Goal: Task Accomplishment & Management: Manage account settings

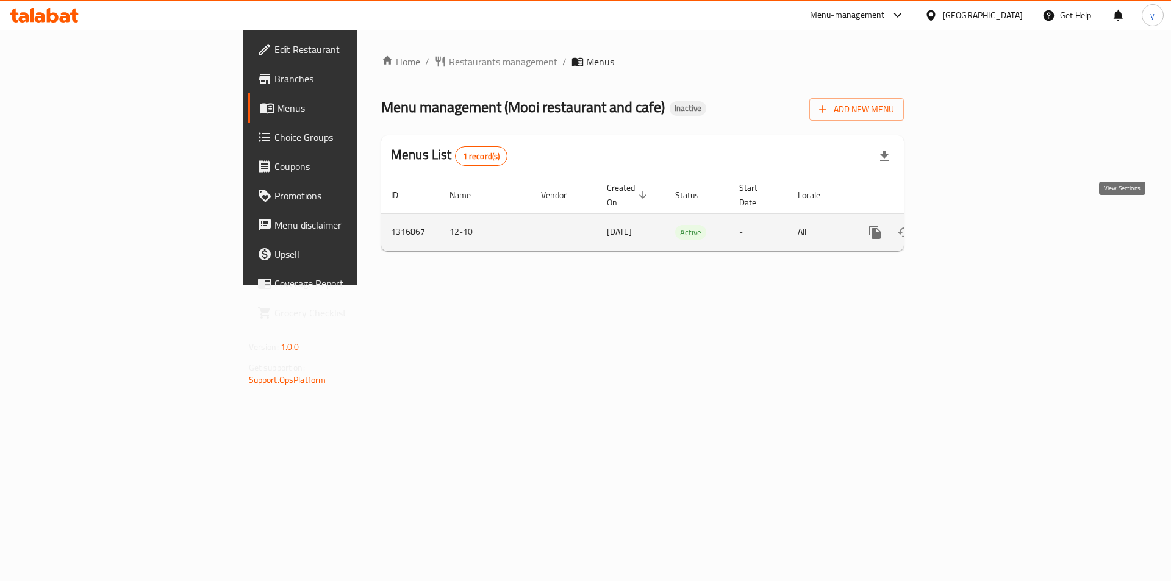
click at [971, 225] on icon "enhanced table" at bounding box center [963, 232] width 15 height 15
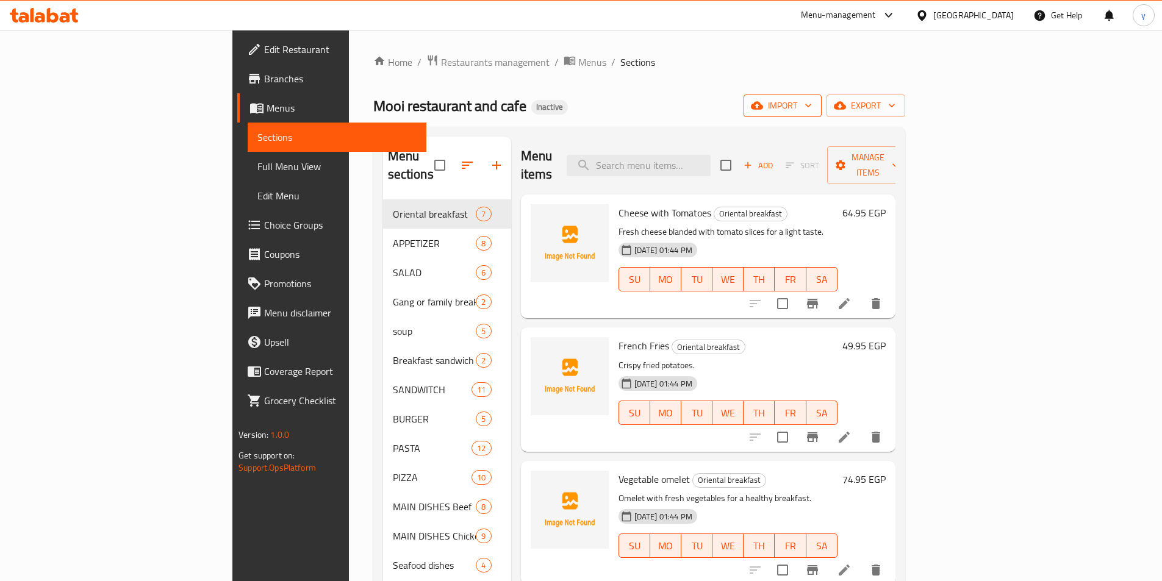
click at [812, 105] on span "import" at bounding box center [782, 105] width 59 height 15
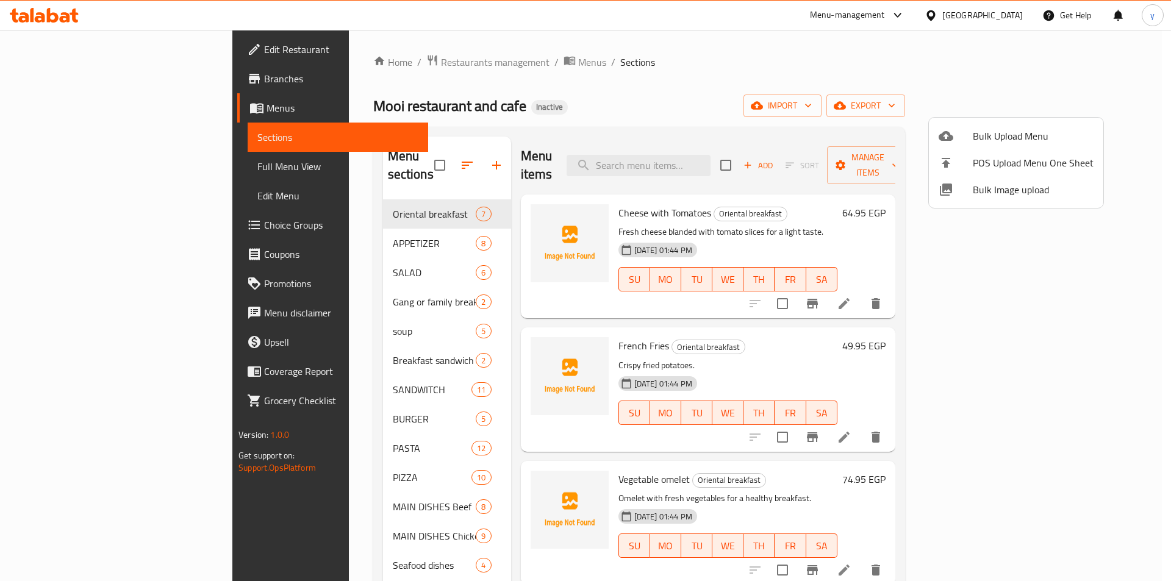
click at [977, 131] on span "Bulk Upload Menu" at bounding box center [1033, 136] width 121 height 15
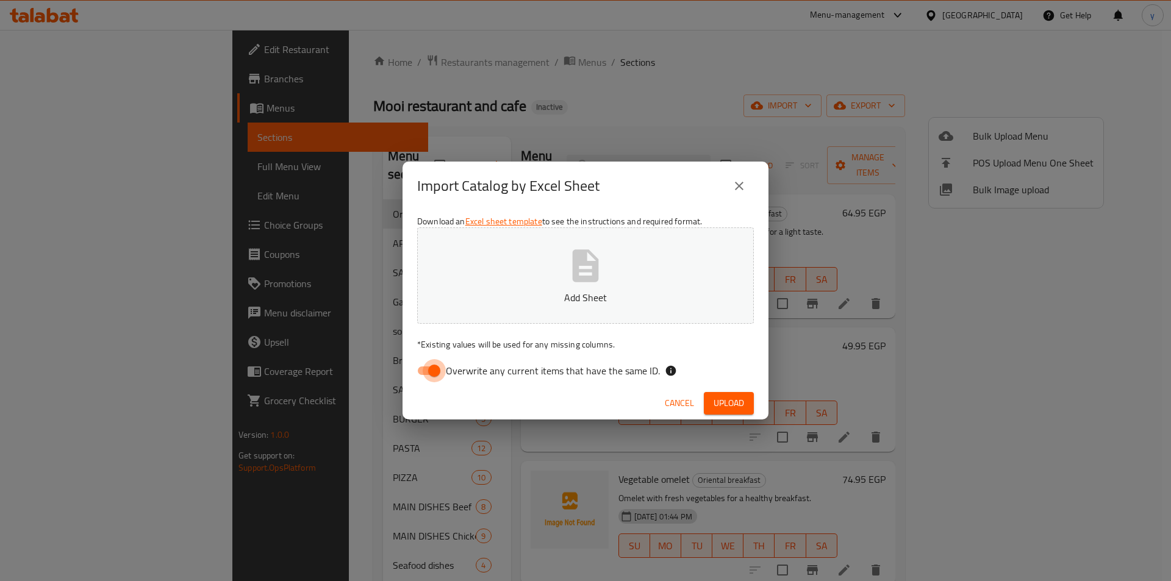
click at [431, 381] on input "Overwrite any current items that have the same ID." at bounding box center [435, 370] width 70 height 23
checkbox input "false"
click at [528, 302] on p "Add Sheet" at bounding box center [585, 297] width 299 height 15
click at [712, 404] on button "Upload" at bounding box center [729, 403] width 50 height 23
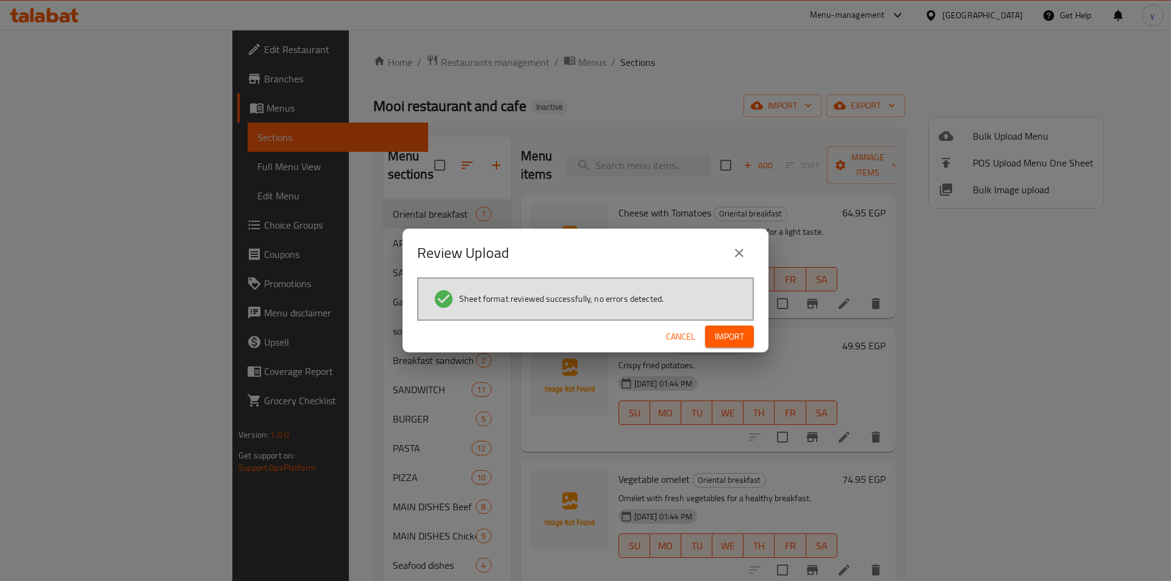
click at [729, 335] on span "Import" at bounding box center [729, 336] width 29 height 15
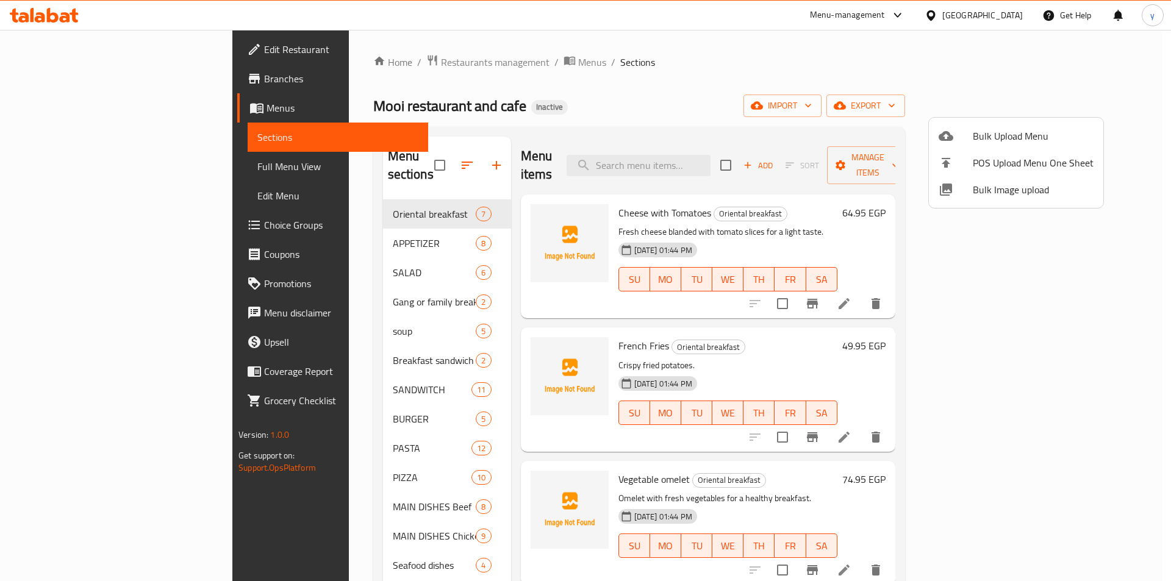
click at [739, 74] on div at bounding box center [585, 290] width 1171 height 581
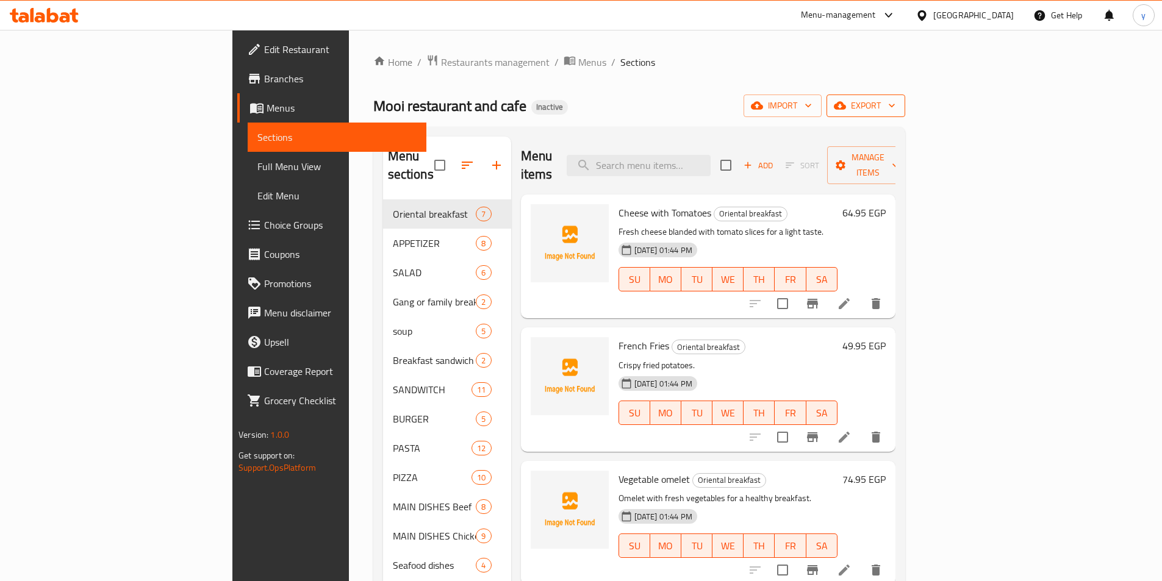
click at [896, 109] on span "export" at bounding box center [865, 105] width 59 height 15
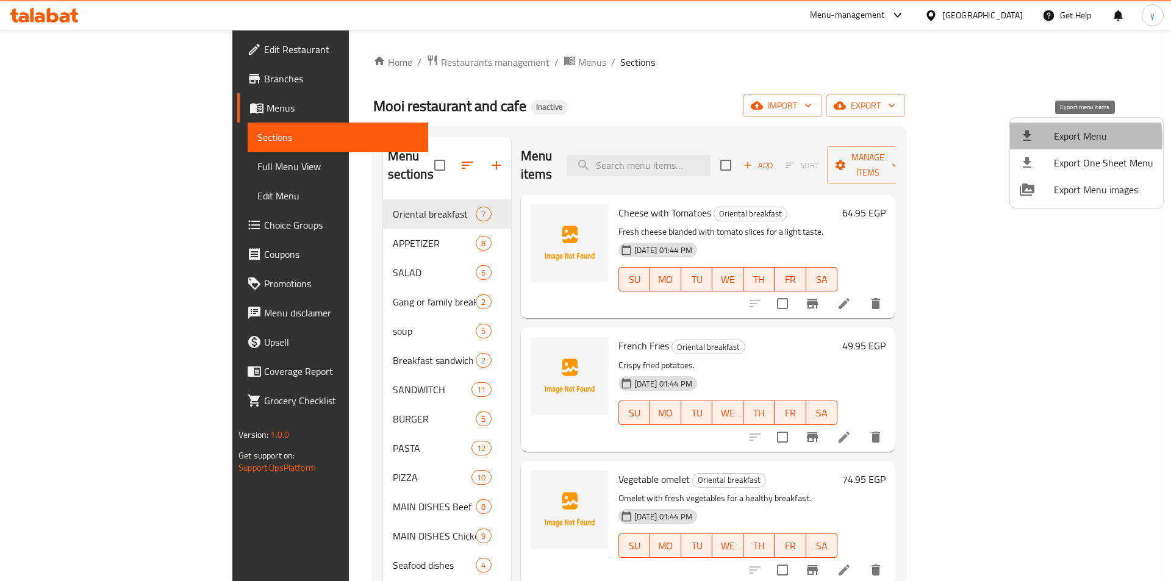
click at [1057, 138] on span "Export Menu" at bounding box center [1103, 136] width 99 height 15
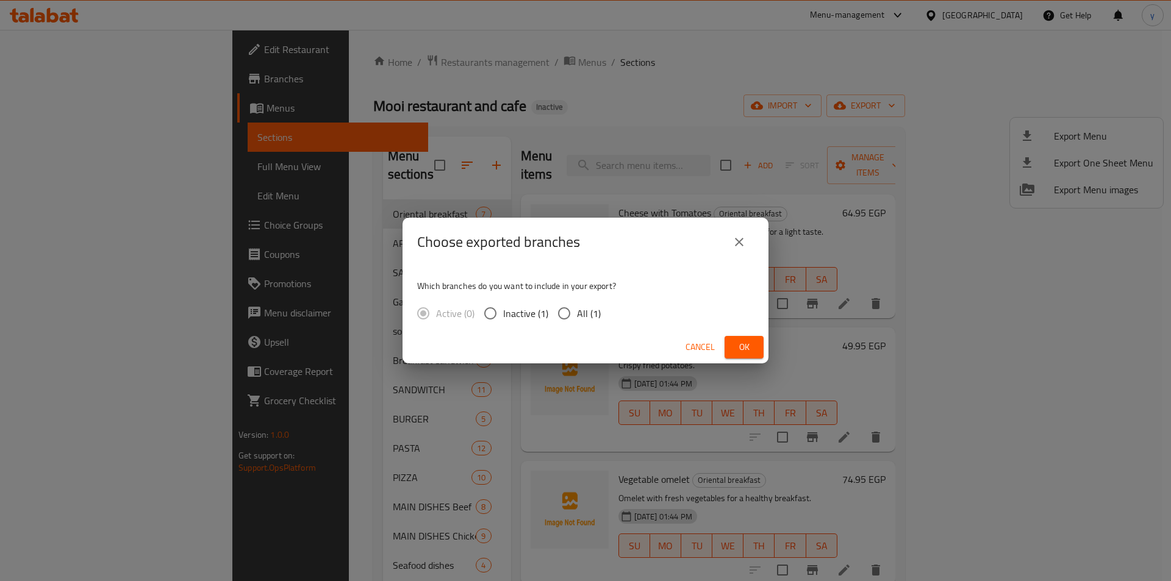
click at [571, 313] on input "All (1)" at bounding box center [565, 314] width 26 height 26
radio input "true"
click at [730, 348] on button "Ok" at bounding box center [744, 347] width 39 height 23
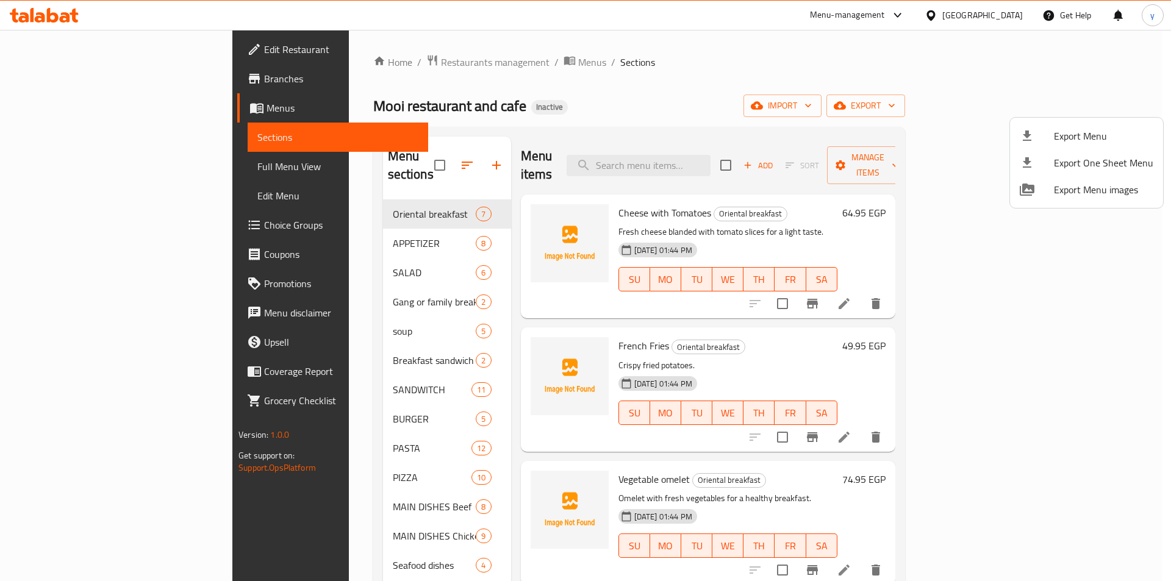
click at [50, 173] on div at bounding box center [585, 290] width 1171 height 581
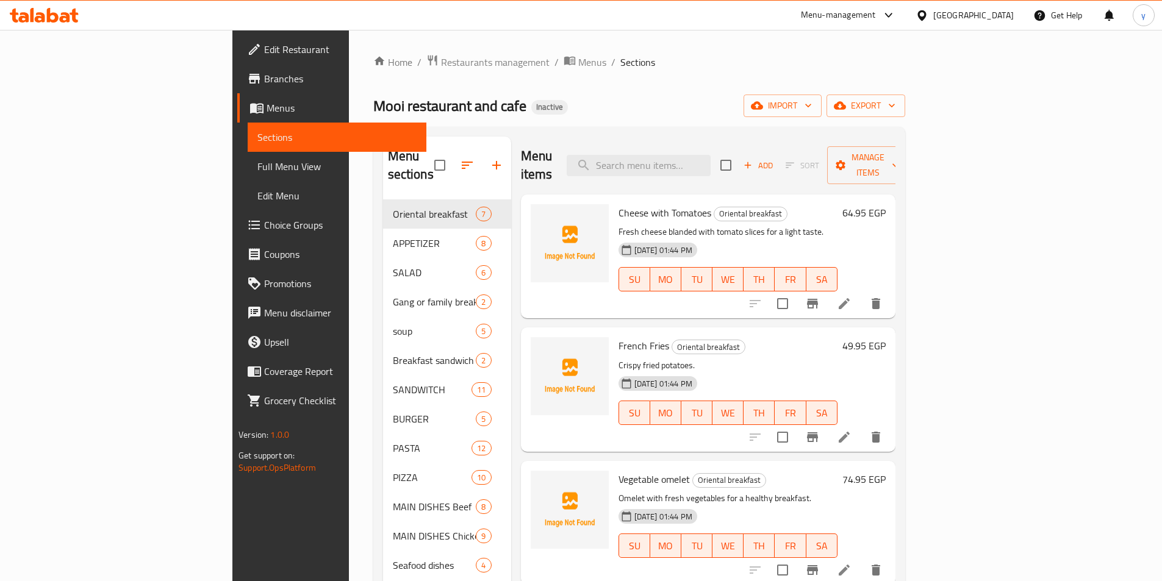
click at [257, 168] on span "Full Menu View" at bounding box center [336, 166] width 159 height 15
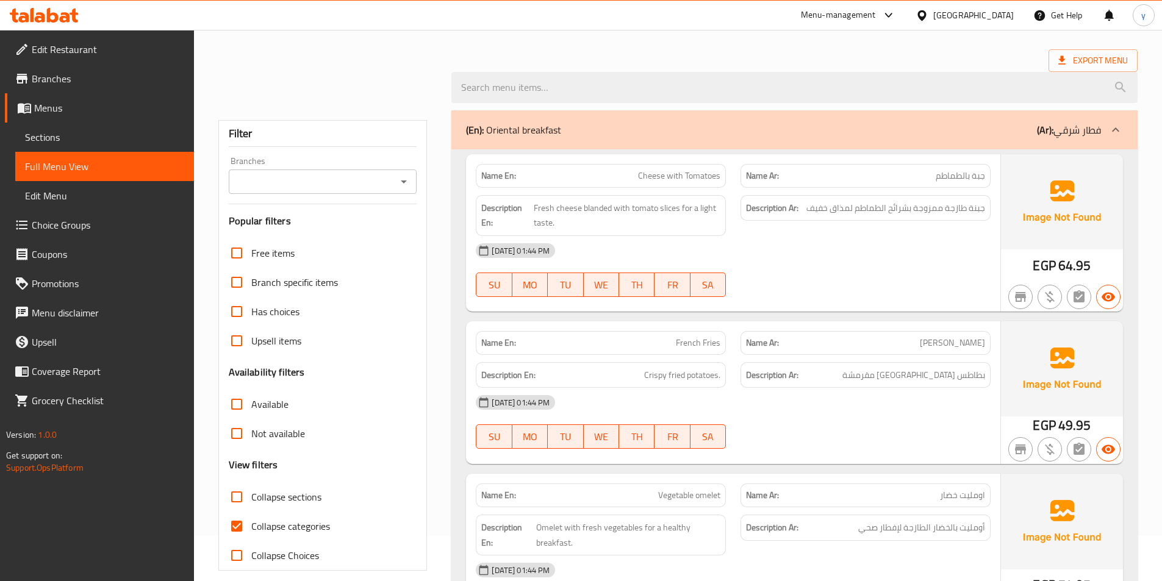
scroll to position [122, 0]
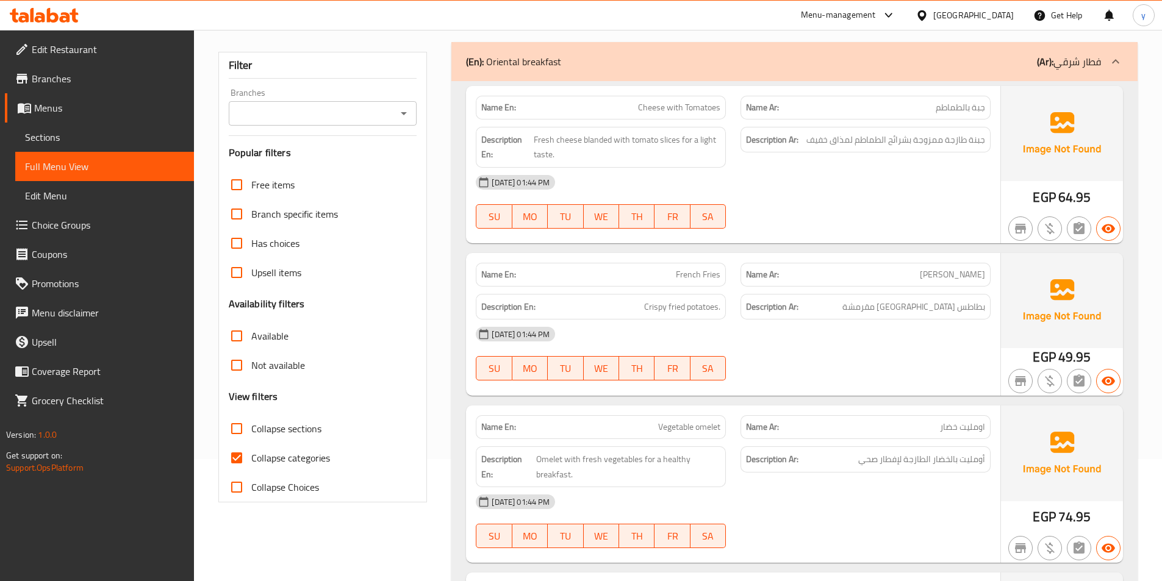
click at [235, 447] on input "Collapse categories" at bounding box center [236, 458] width 29 height 29
checkbox input "false"
click at [239, 434] on input "Collapse sections" at bounding box center [236, 428] width 29 height 29
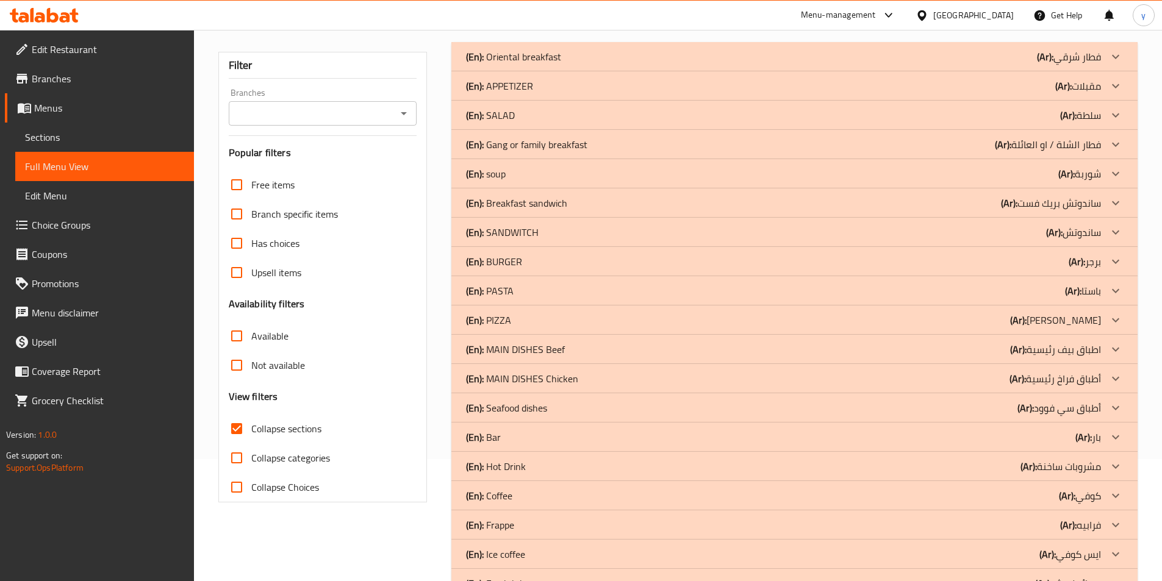
click at [239, 433] on input "Collapse sections" at bounding box center [236, 428] width 29 height 29
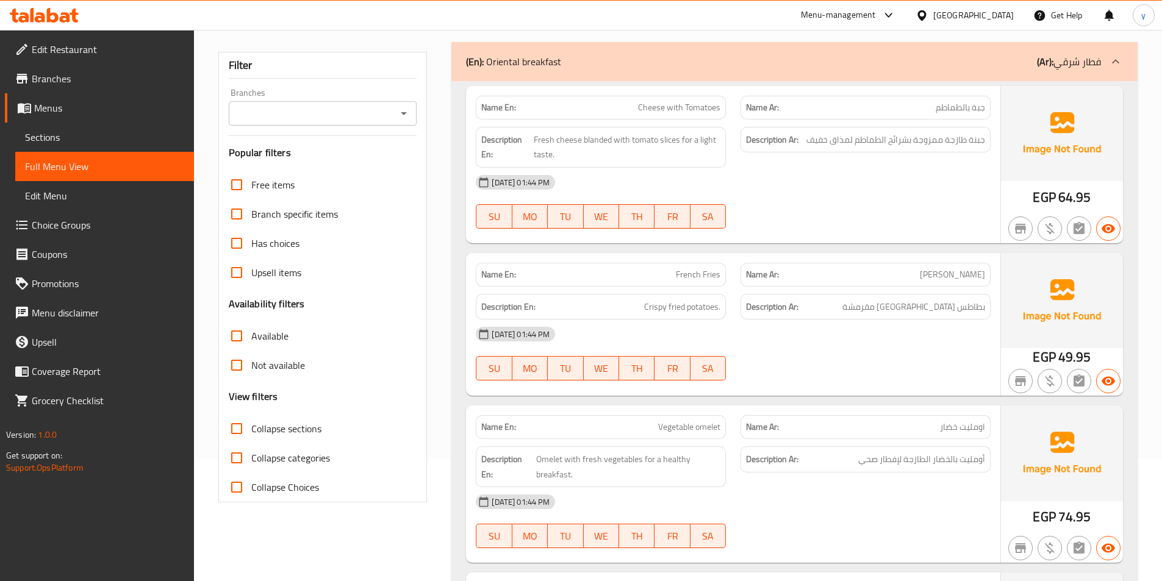
click at [239, 432] on input "Collapse sections" at bounding box center [236, 428] width 29 height 29
checkbox input "true"
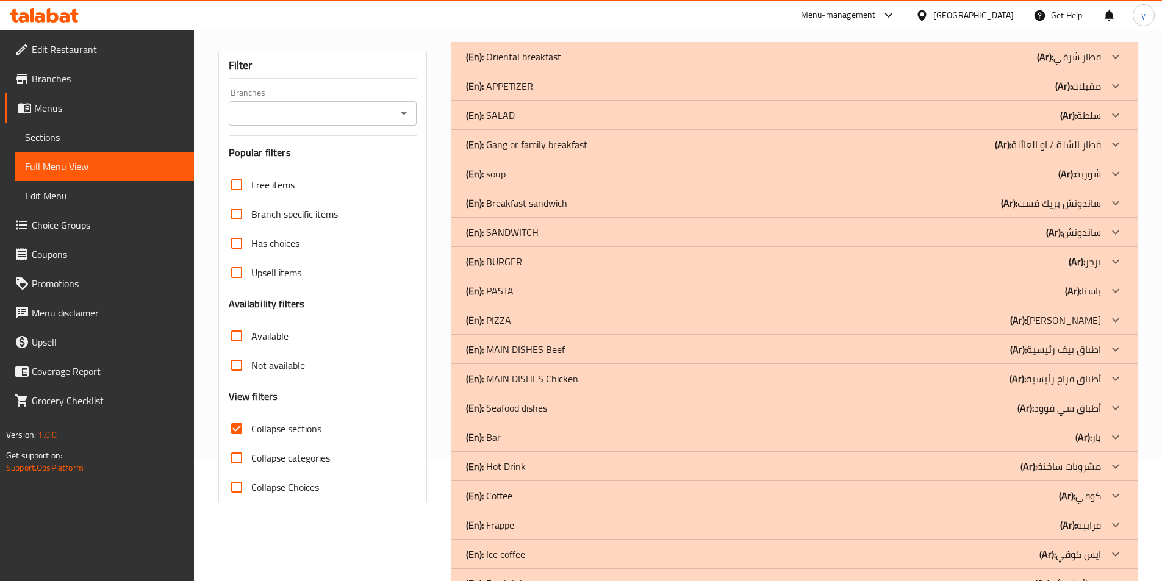
scroll to position [310, 0]
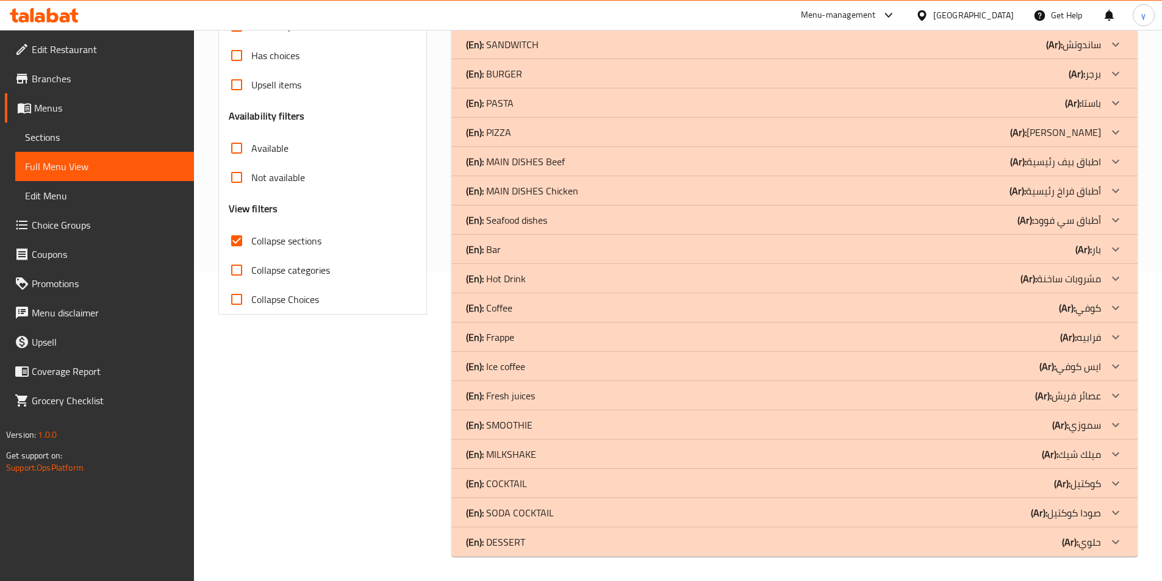
click at [1108, 393] on div at bounding box center [1115, 395] width 29 height 29
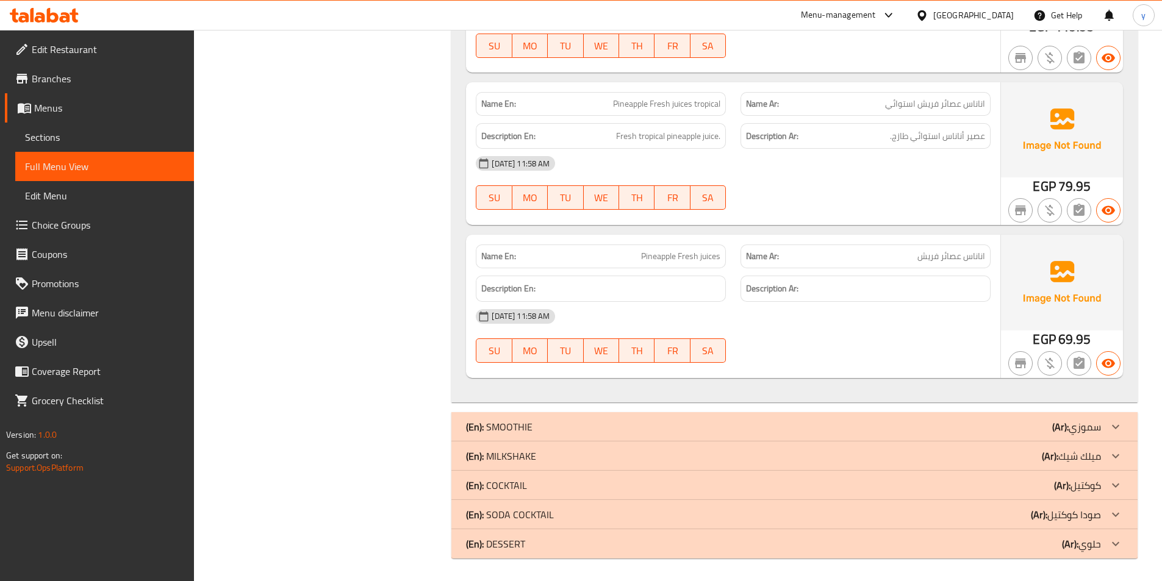
scroll to position [2205, 0]
drag, startPoint x: 1120, startPoint y: 545, endPoint x: 1122, endPoint y: 514, distance: 31.2
click at [1120, 543] on icon at bounding box center [1116, 543] width 15 height 15
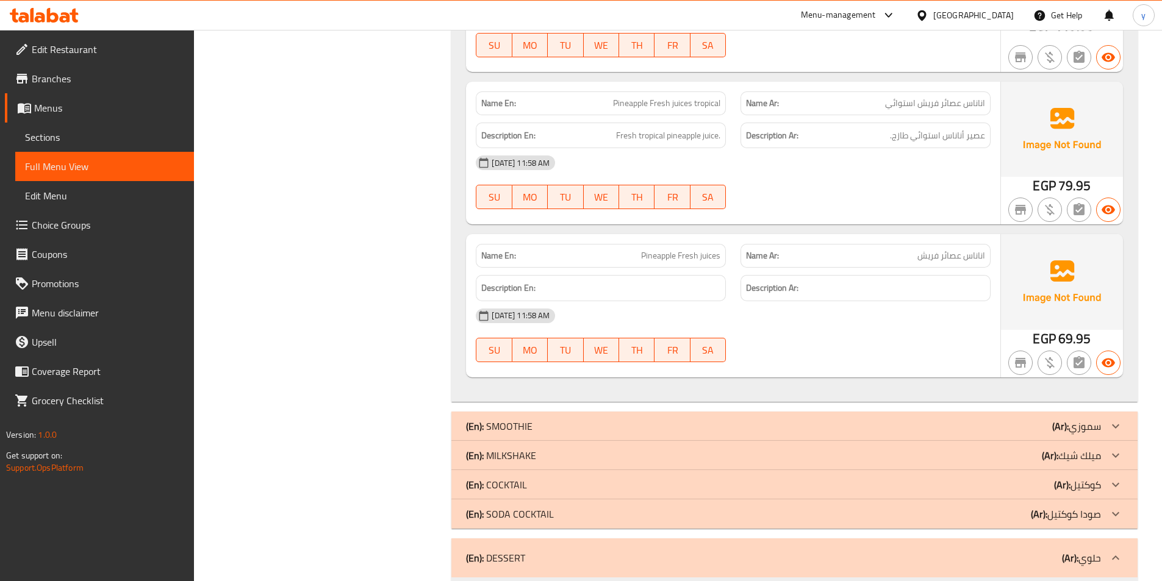
click at [1121, 512] on icon at bounding box center [1116, 514] width 15 height 15
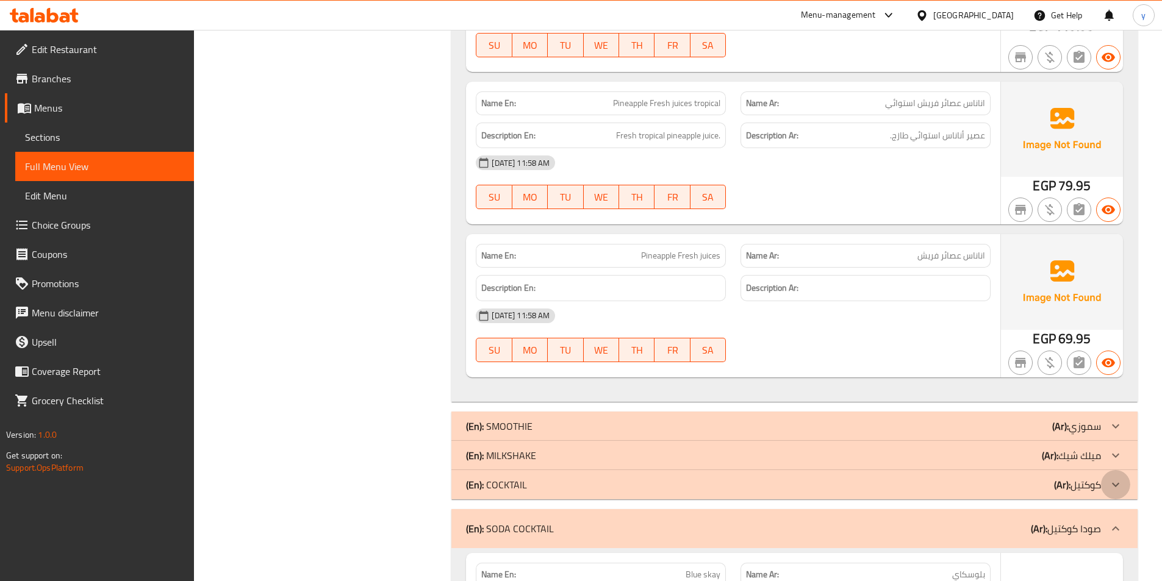
click at [1115, 484] on icon at bounding box center [1116, 485] width 15 height 15
click at [1112, 458] on icon at bounding box center [1116, 455] width 15 height 15
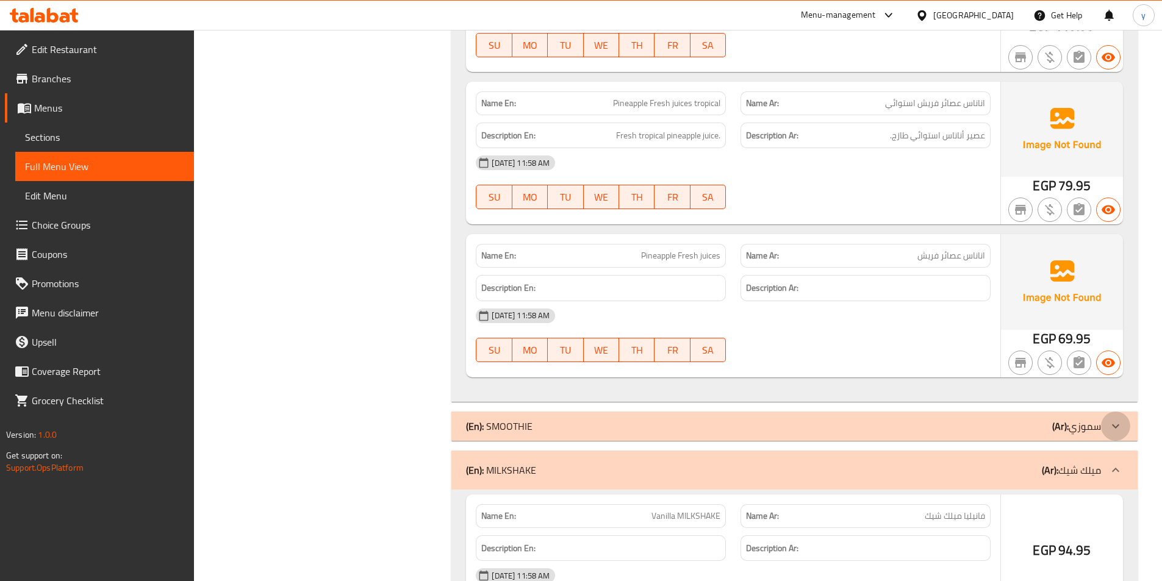
click at [1115, 422] on icon at bounding box center [1116, 426] width 15 height 15
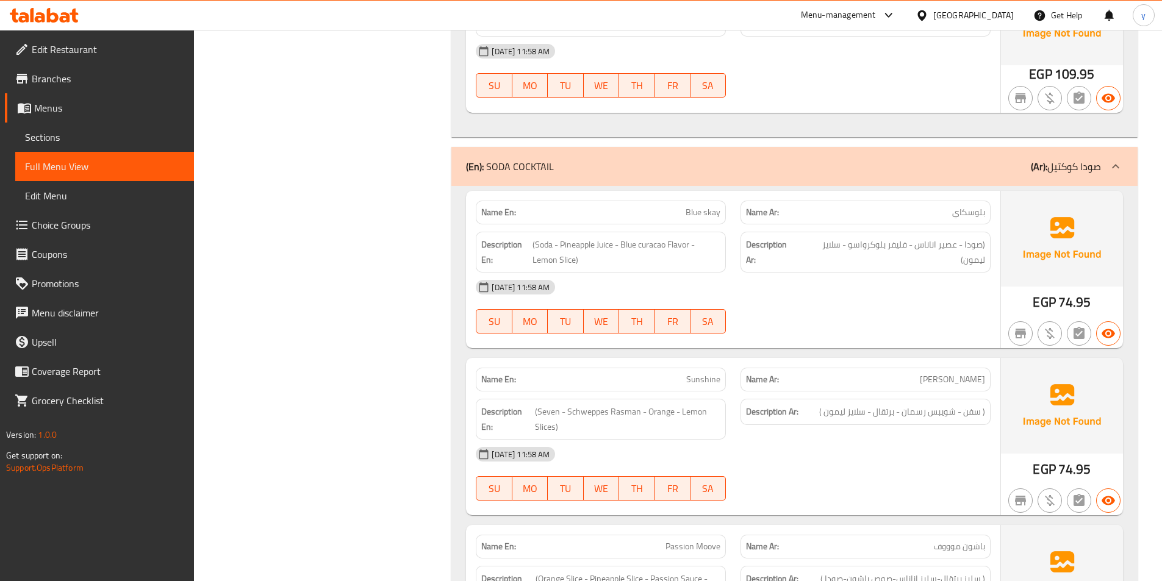
scroll to position [7751, 0]
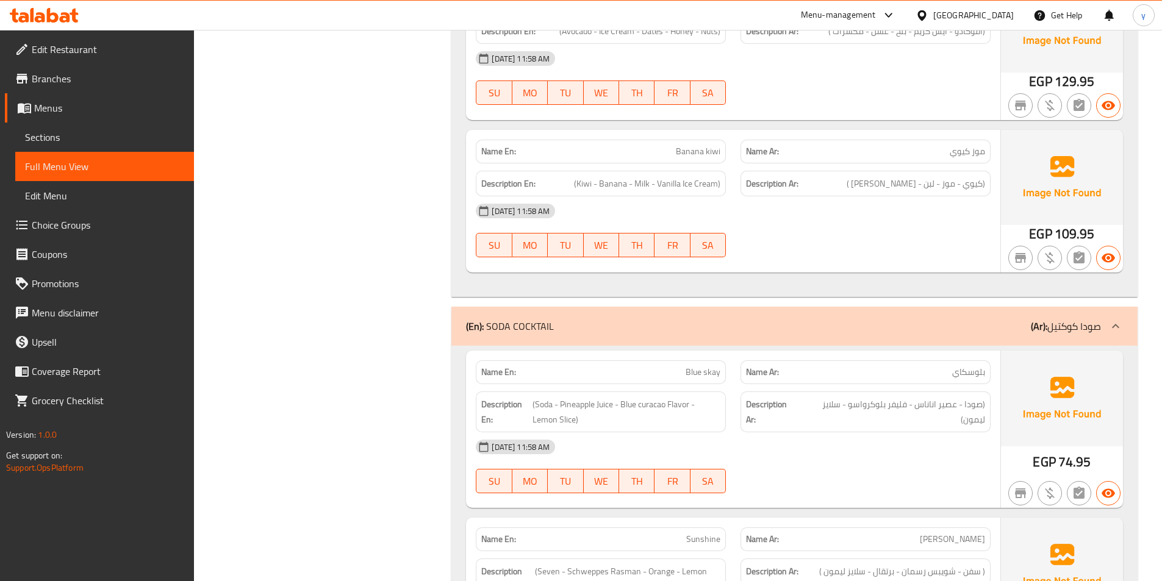
click at [1085, 326] on p "(Ar): صودا كوكتيل" at bounding box center [1066, 326] width 70 height 15
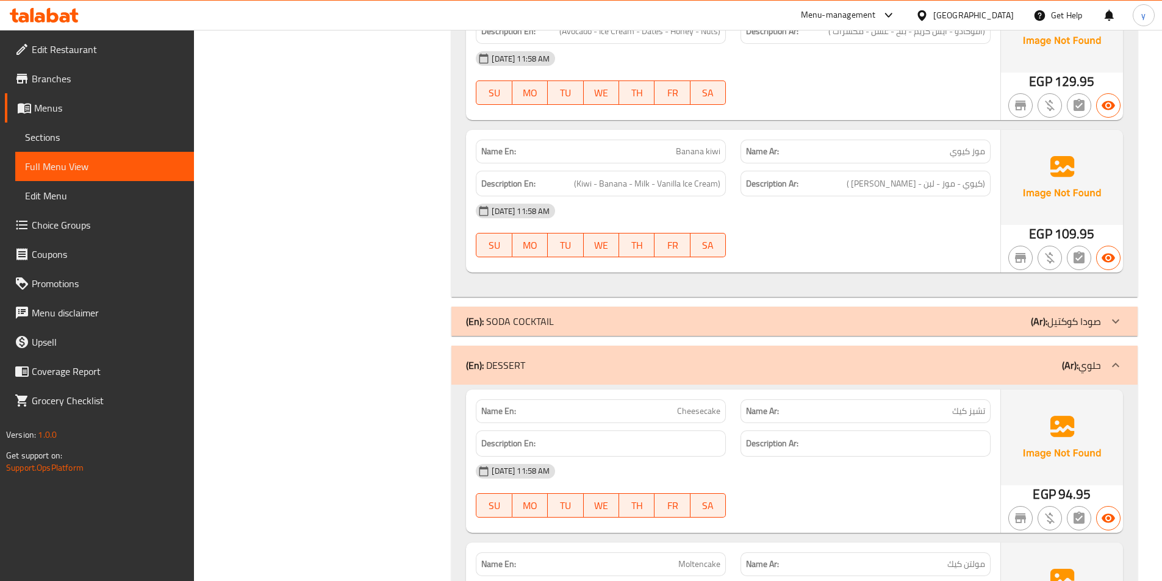
click at [1095, 336] on div "(En): SODA COCKTAIL (Ar): صودا كوكتيل" at bounding box center [794, 321] width 686 height 29
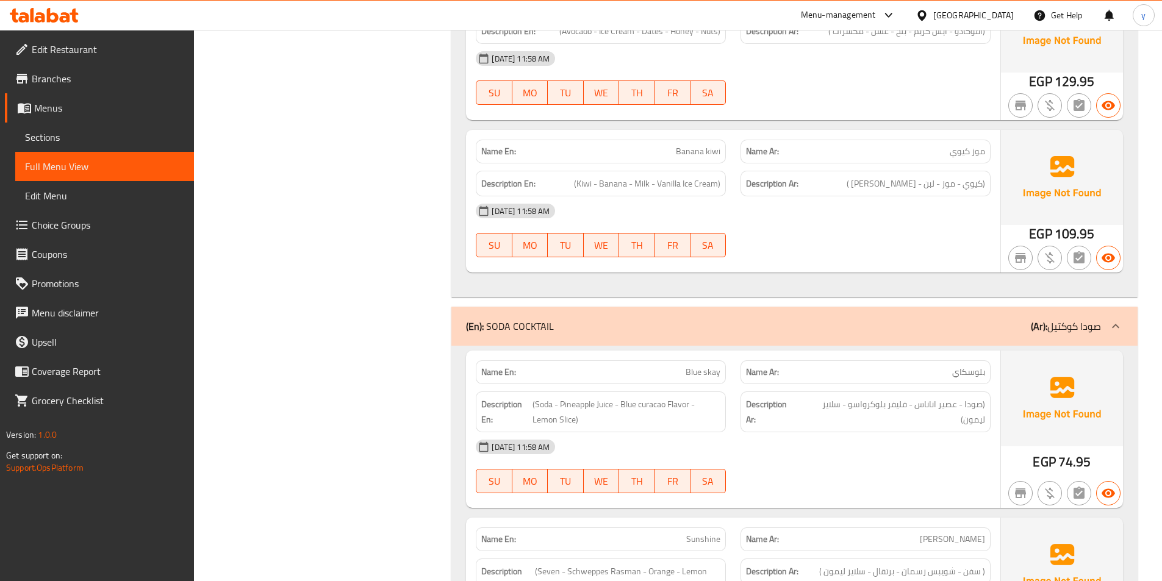
click at [487, 332] on div "(En): SODA COCKTAIL (Ar): صودا كوكتيل" at bounding box center [783, 326] width 635 height 15
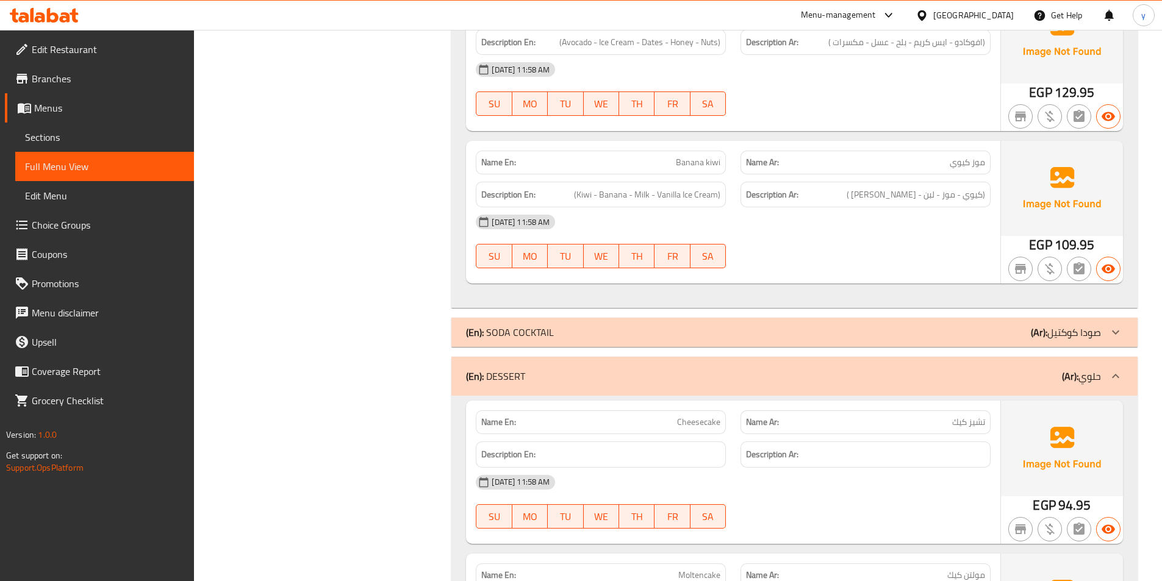
scroll to position [7446, 0]
